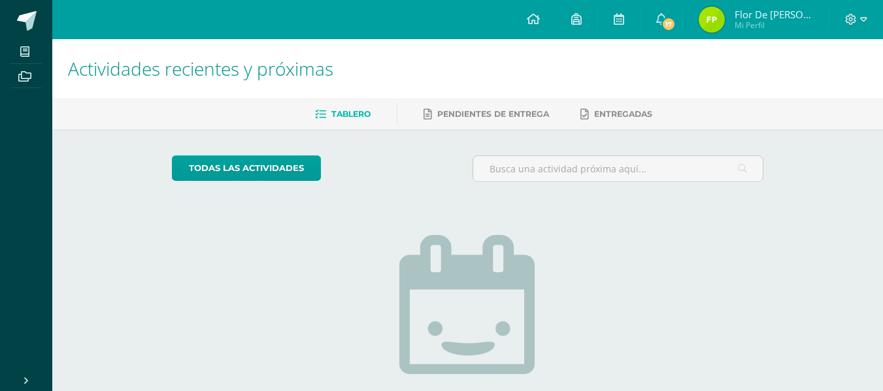
click at [716, 22] on img at bounding box center [711, 20] width 26 height 26
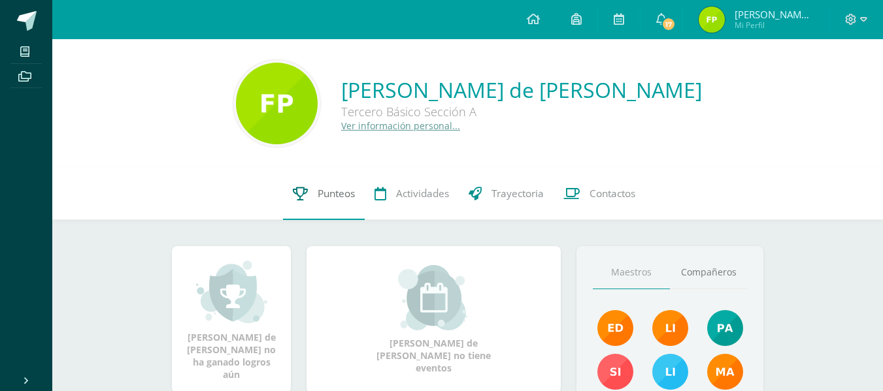
click at [311, 191] on link "Punteos" at bounding box center [324, 194] width 82 height 52
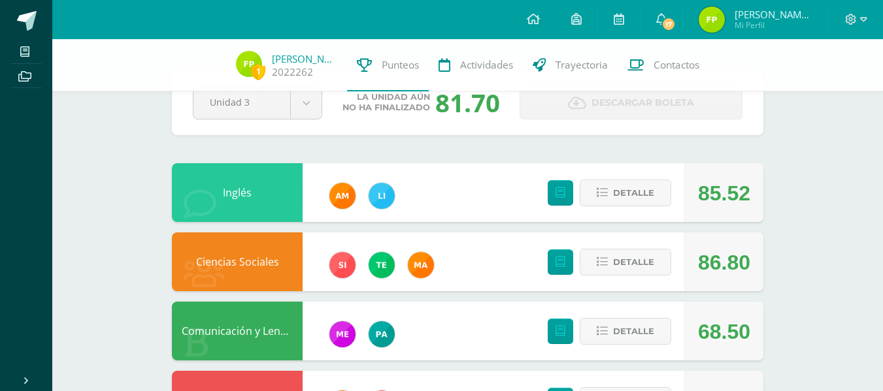
scroll to position [43, 0]
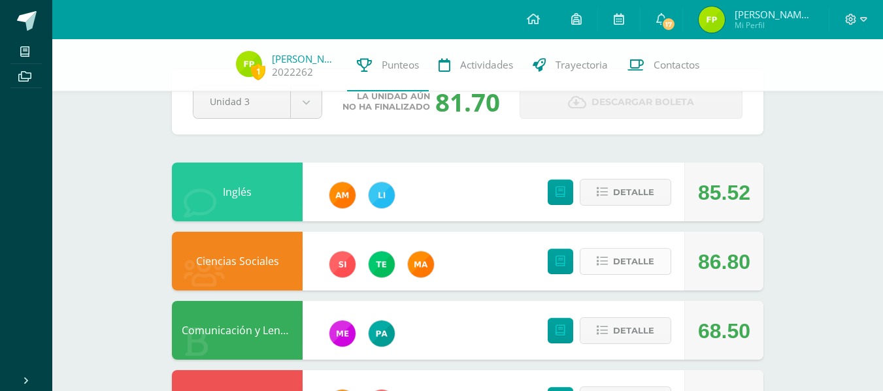
click at [612, 272] on button "Detalle" at bounding box center [625, 261] width 91 height 27
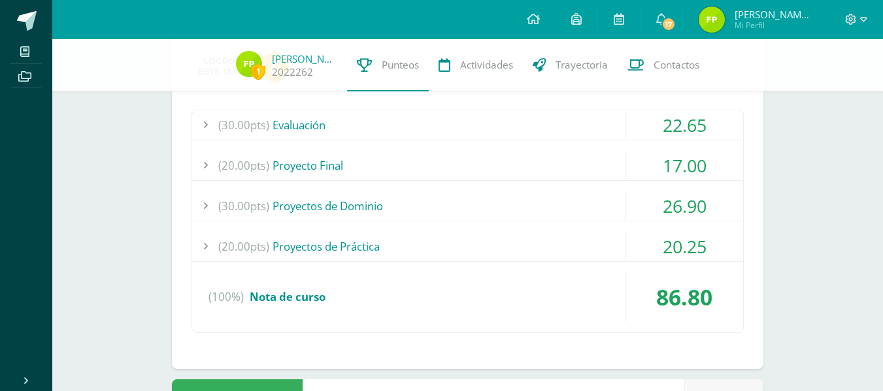
scroll to position [299, 0]
click at [422, 236] on div "(20.00pts) Proyectos de Práctica" at bounding box center [467, 245] width 551 height 29
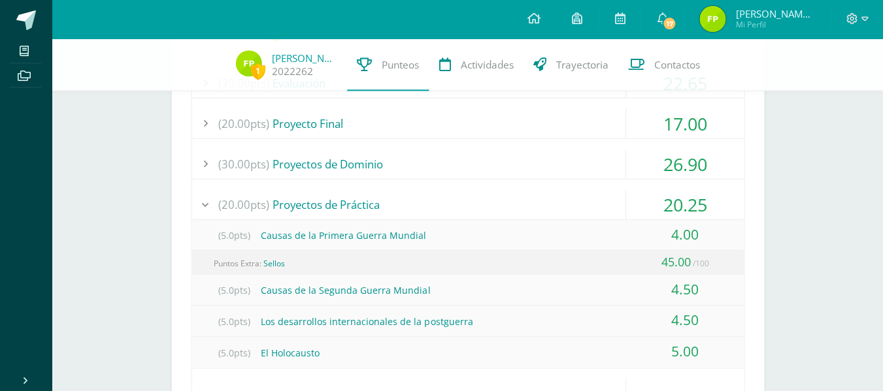
scroll to position [338, 0]
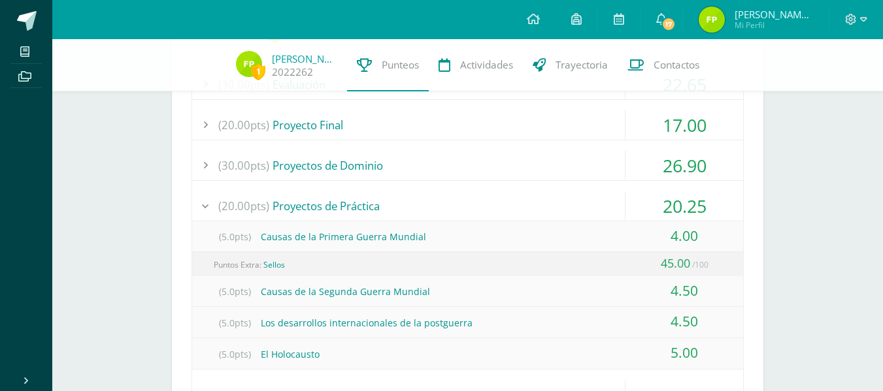
click at [309, 195] on div "(20.00pts) Proyectos de Práctica" at bounding box center [467, 205] width 551 height 29
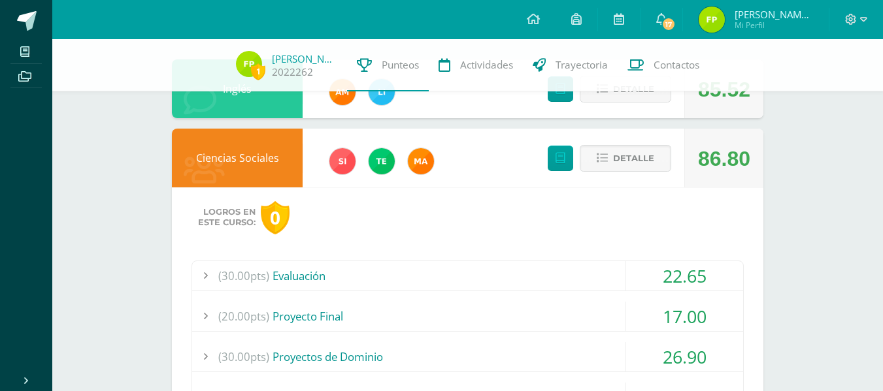
scroll to position [145, 0]
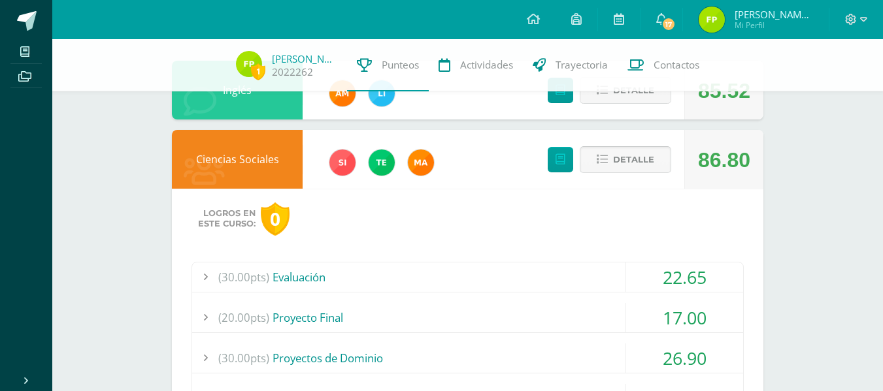
click at [589, 167] on button "Detalle" at bounding box center [625, 159] width 91 height 27
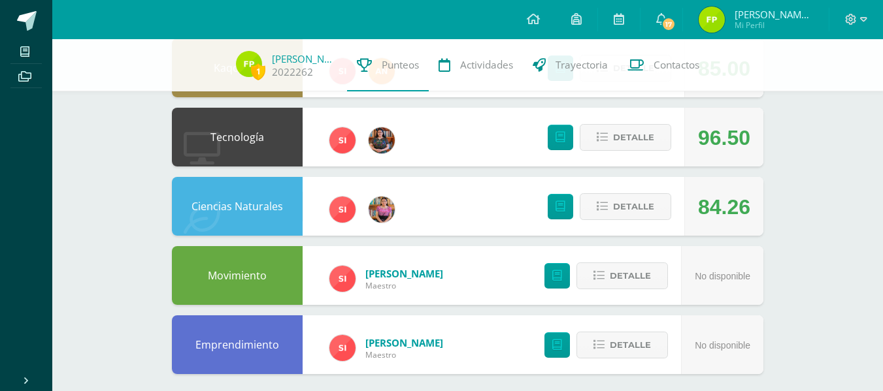
scroll to position [0, 0]
